Goal: Transaction & Acquisition: Obtain resource

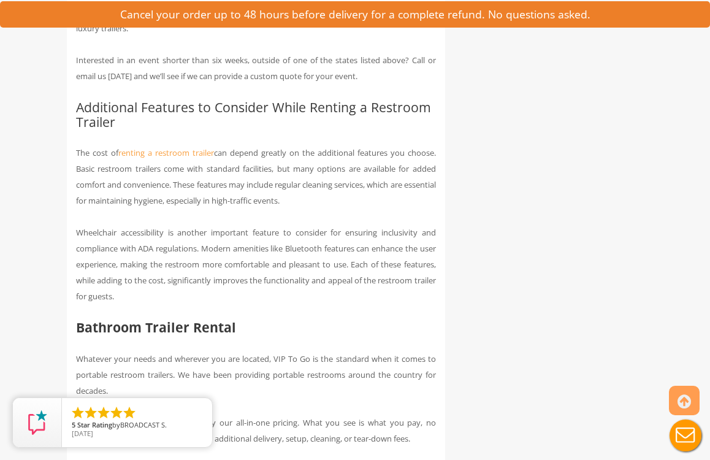
scroll to position [4072, 0]
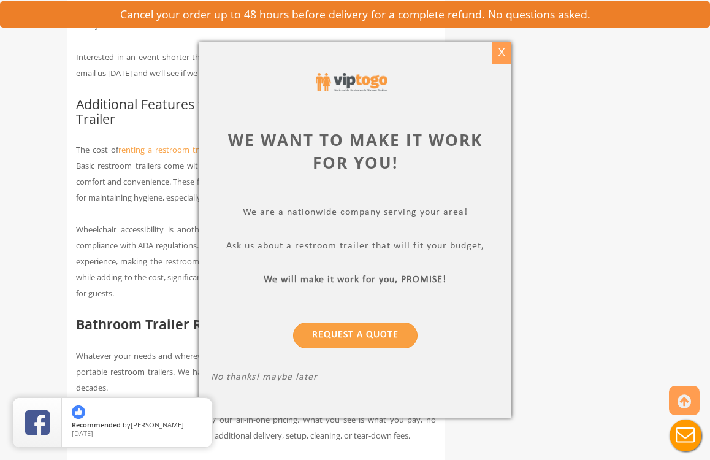
click at [503, 50] on div "X" at bounding box center [501, 52] width 19 height 21
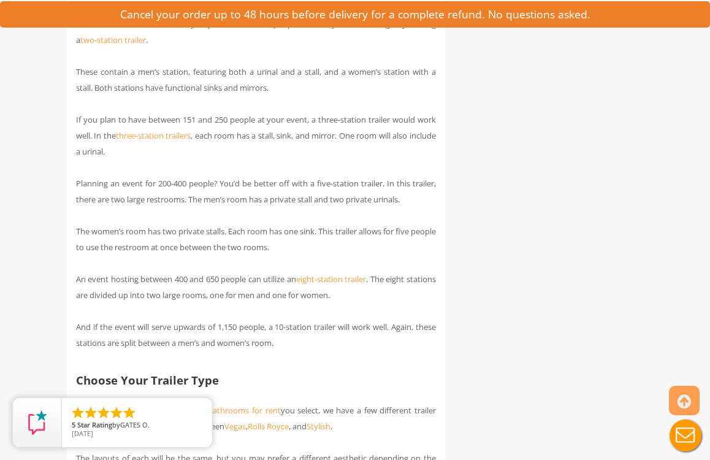
scroll to position [2132, 0]
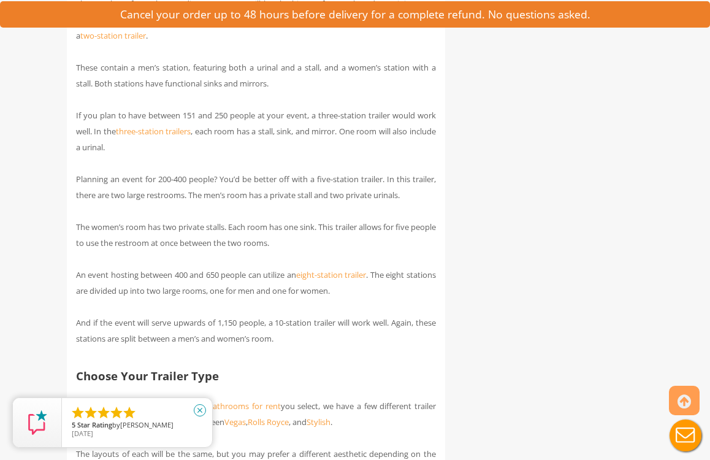
click at [201, 408] on icon "close" at bounding box center [200, 410] width 12 height 12
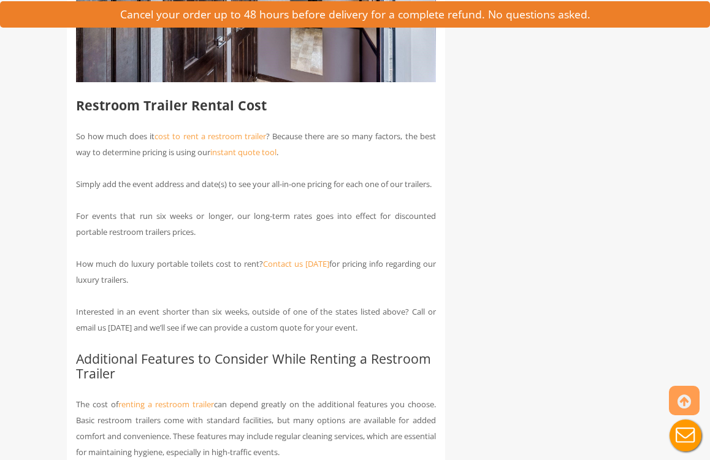
scroll to position [3825, 0]
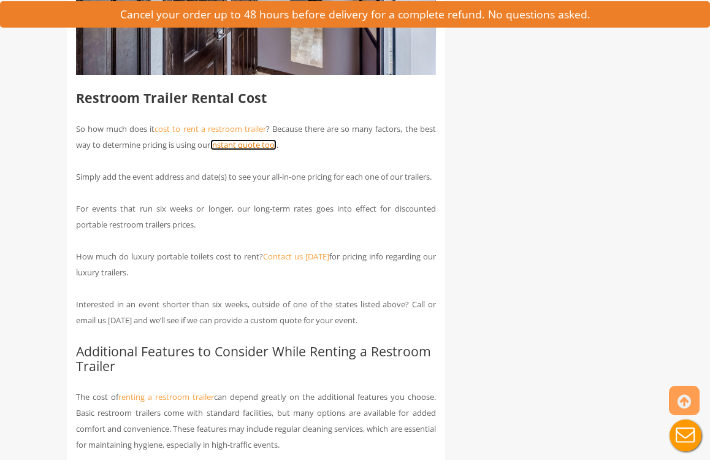
click at [258, 150] on link "instant quote tool" at bounding box center [243, 144] width 66 height 11
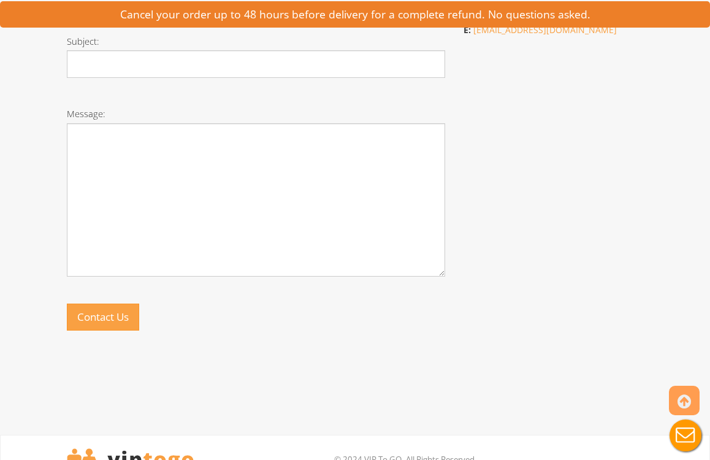
scroll to position [711, 0]
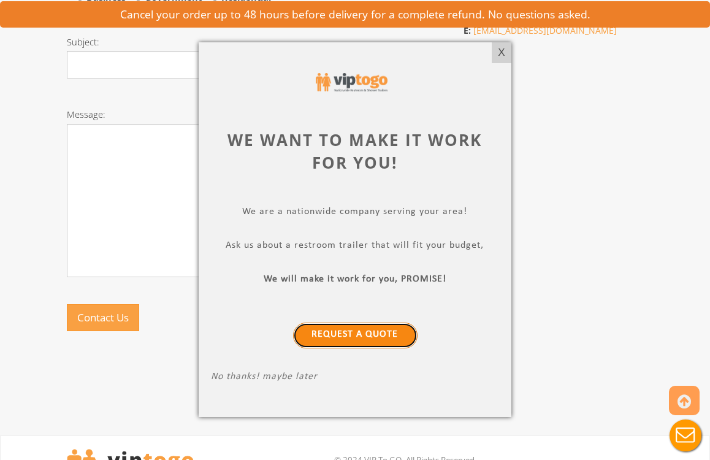
click at [344, 335] on link "Request a Quote" at bounding box center [355, 336] width 124 height 26
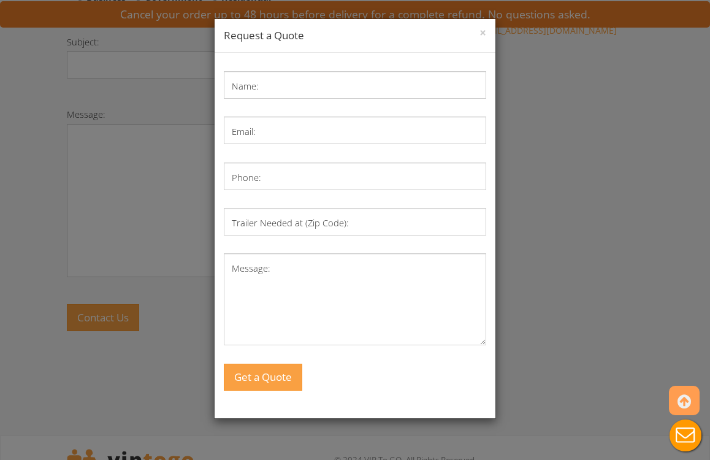
click at [131, 132] on div "× Request a Quote Name: Email: Phone: Trailer Needed at (Zip Code): Message: Ge…" at bounding box center [355, 230] width 710 height 460
